Goal: Information Seeking & Learning: Learn about a topic

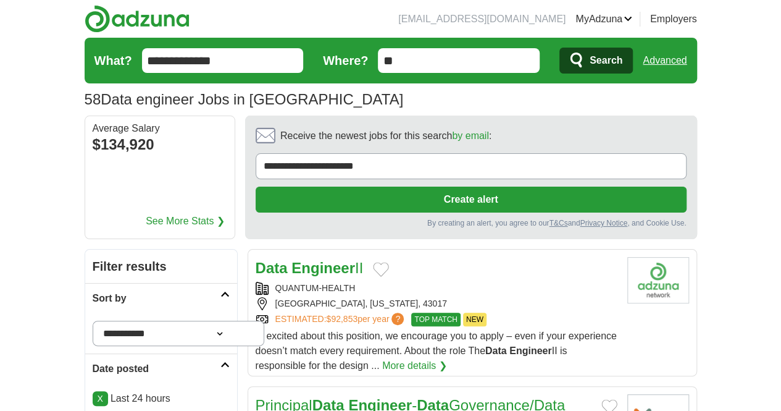
click at [623, 62] on span "Search" at bounding box center [606, 60] width 33 height 25
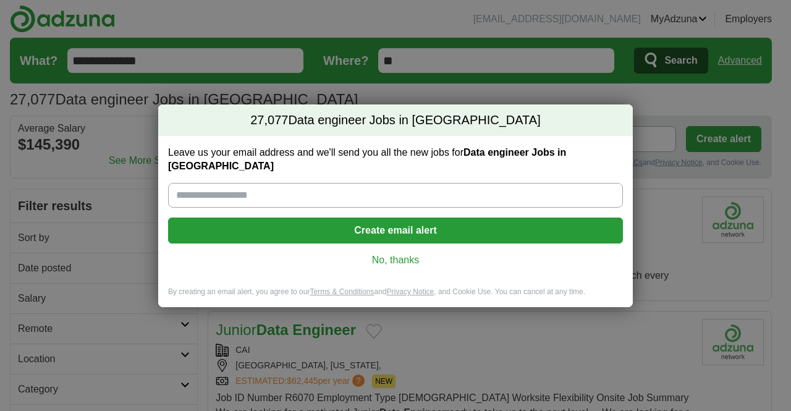
click at [405, 253] on link "No, thanks" at bounding box center [395, 260] width 435 height 14
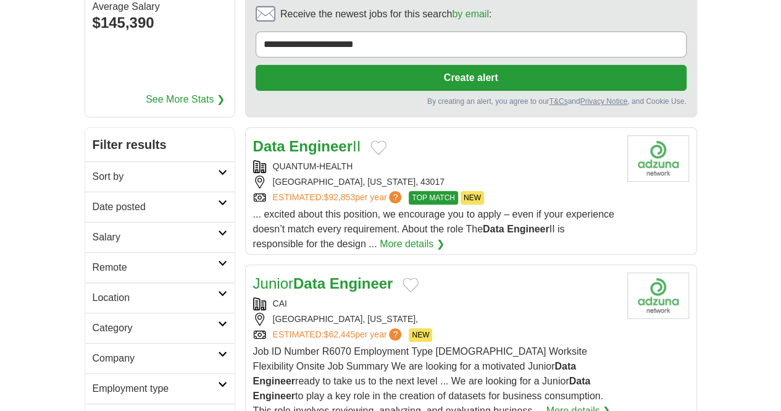
scroll to position [124, 0]
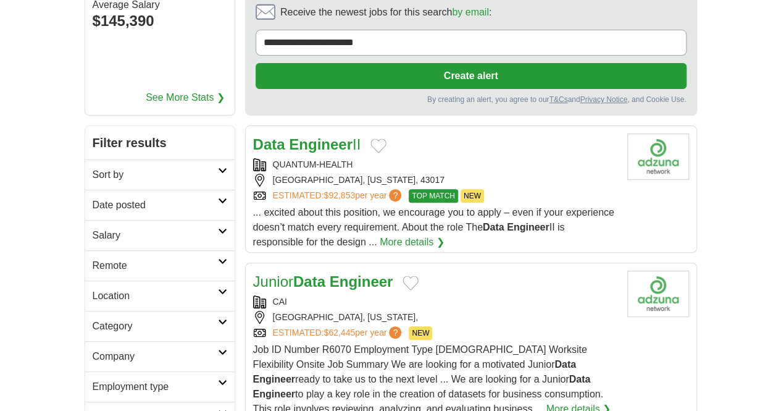
click at [111, 198] on h2 "Date posted" at bounding box center [155, 205] width 125 height 15
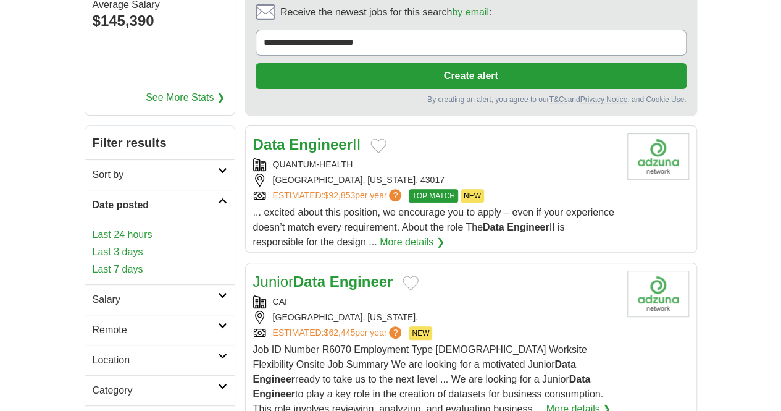
click at [93, 227] on link "Last 24 hours" at bounding box center [160, 234] width 135 height 15
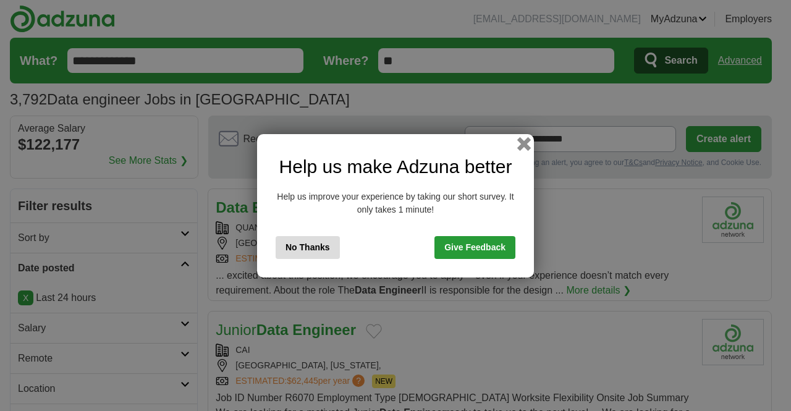
click at [526, 145] on button "button" at bounding box center [524, 144] width 14 height 14
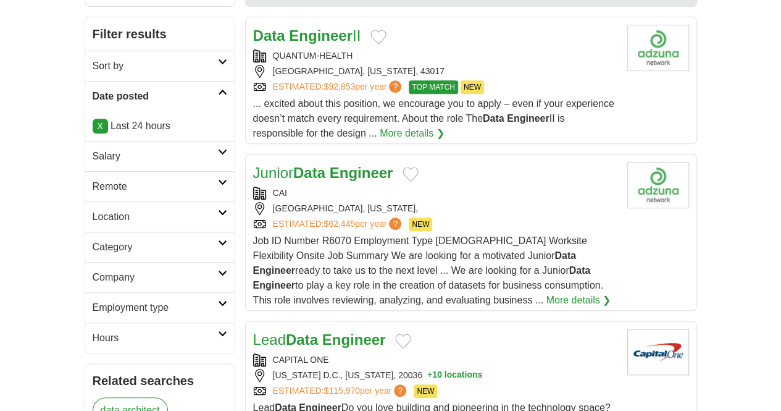
scroll to position [247, 0]
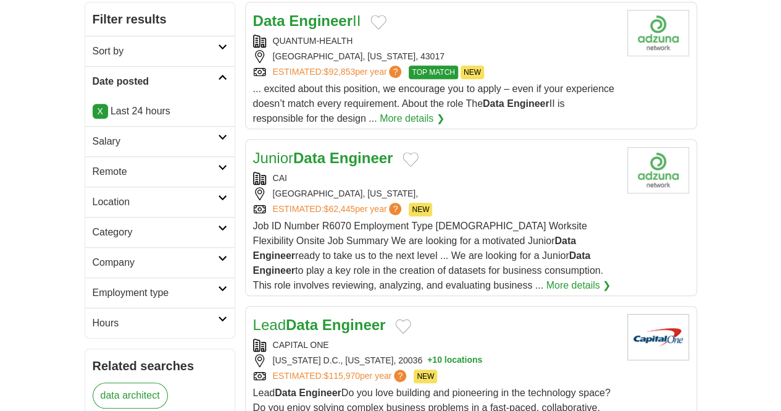
click at [134, 316] on h2 "Hours" at bounding box center [155, 323] width 125 height 15
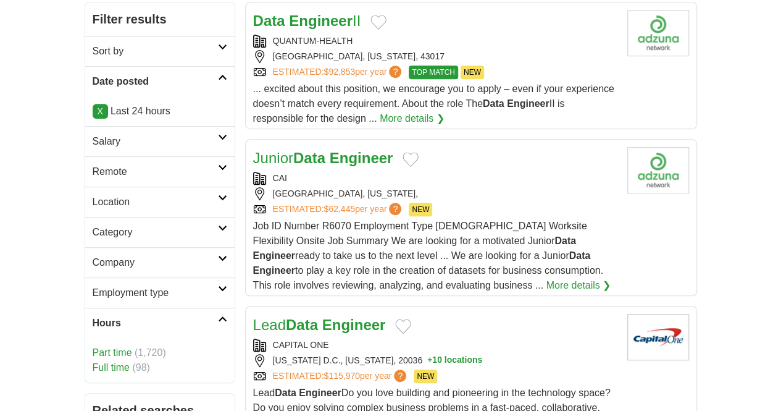
click at [93, 347] on link "Part time" at bounding box center [113, 352] width 40 height 11
